Goal: Task Accomplishment & Management: Manage account settings

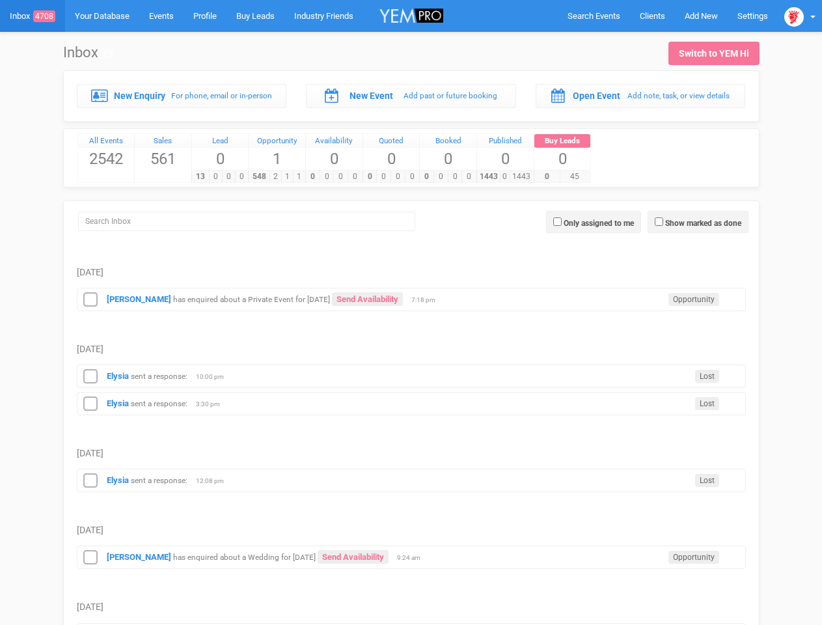
click at [411, 312] on td "[DATE]" at bounding box center [411, 335] width 669 height 49
click at [593, 16] on span "Search Events" at bounding box center [593, 16] width 53 height 10
click at [0, 0] on div at bounding box center [0, 0] width 0 height 0
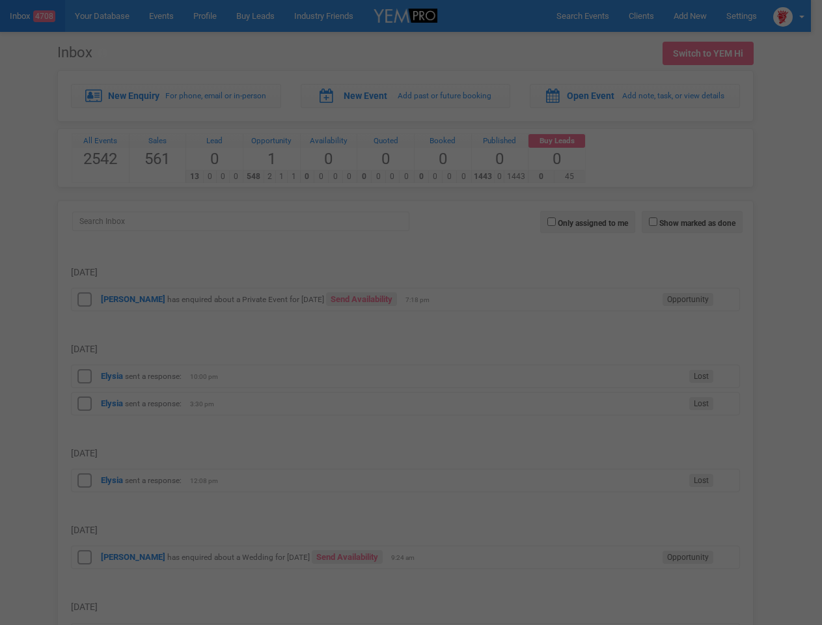
click at [800, 16] on div at bounding box center [411, 312] width 822 height 625
click at [697, 222] on div at bounding box center [411, 312] width 822 height 625
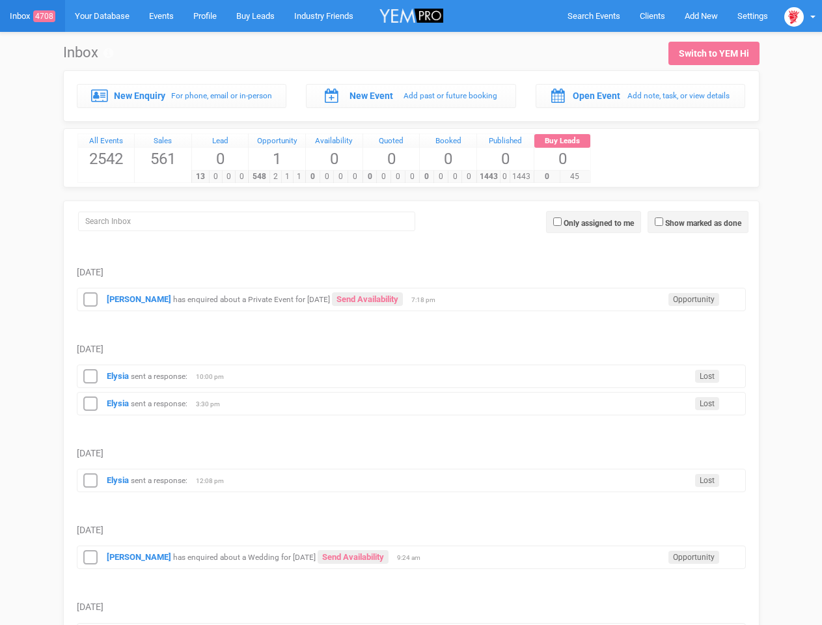
click at [593, 222] on label "Only assigned to me" at bounding box center [598, 223] width 70 height 12
click at [561, 222] on input "Only assigned to me" at bounding box center [557, 221] width 8 height 8
checkbox input "true"
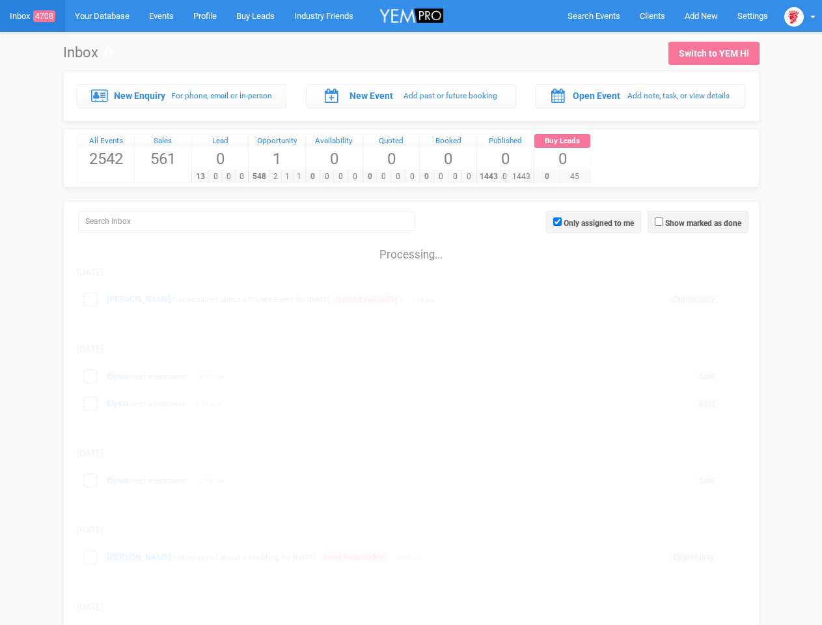
click at [411, 298] on div "sandy has enquired about a Private Event for 13th December 2025 Send Availabili…" at bounding box center [411, 299] width 669 height 23
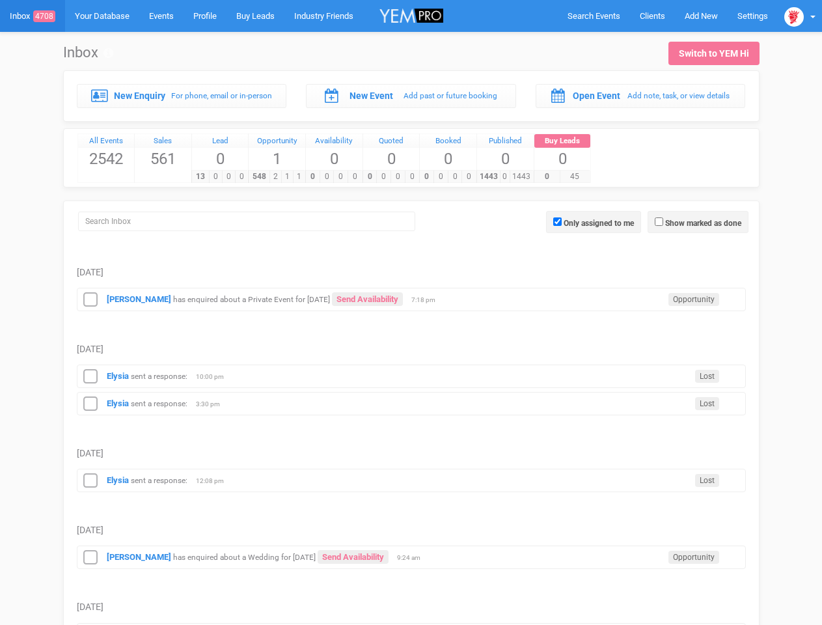
click at [90, 299] on icon at bounding box center [91, 299] width 20 height 17
